Goal: Communication & Community: Participate in discussion

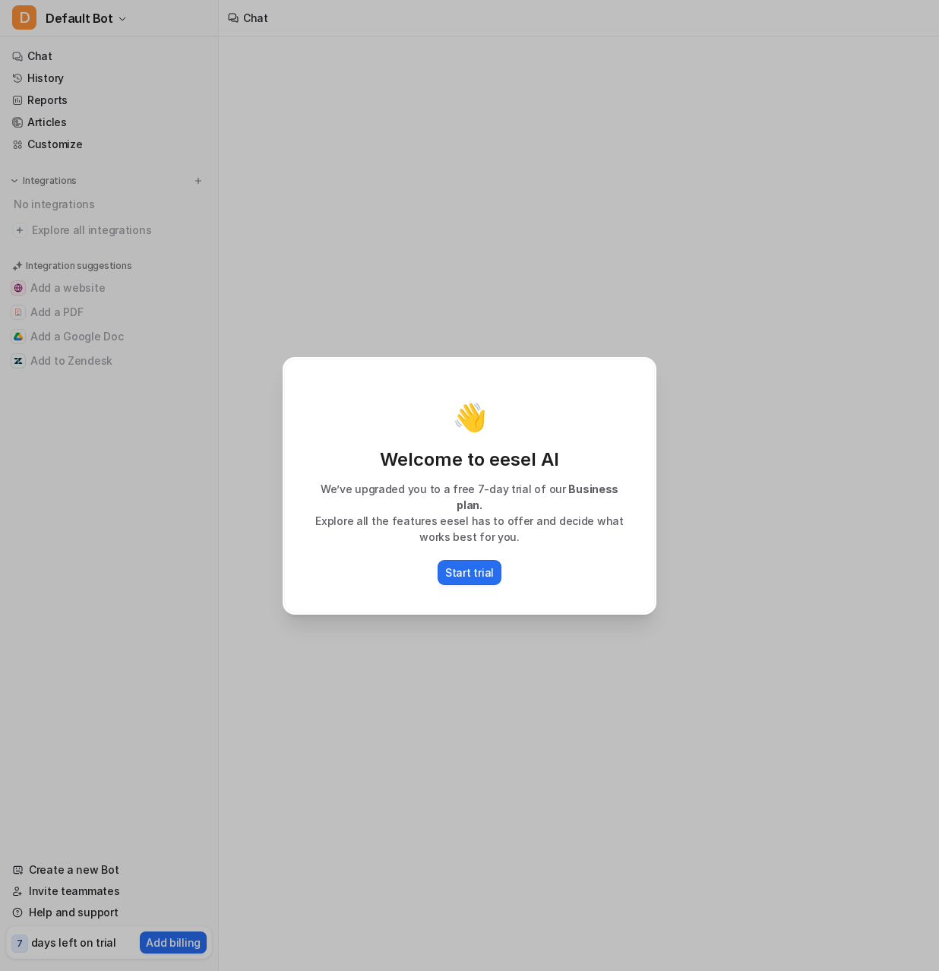
click at [454, 91] on div "👋 Welcome to eesel AI We’ve upgraded you to a free 7-day trial of our Business …" at bounding box center [469, 485] width 398 height 971
